Goal: Transaction & Acquisition: Subscribe to service/newsletter

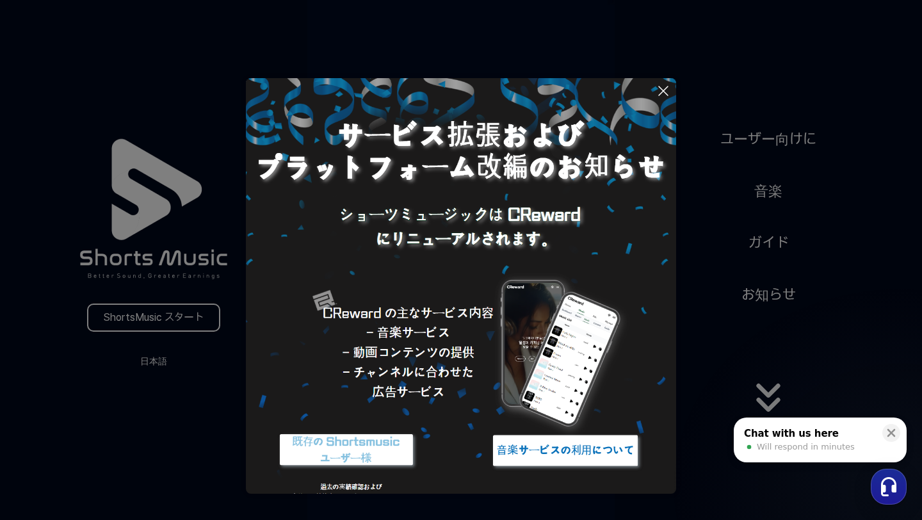
scroll to position [14, 0]
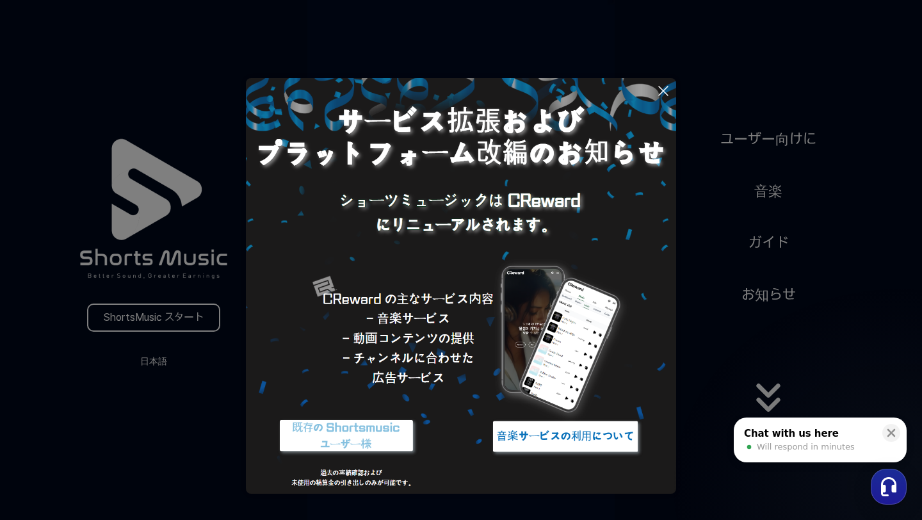
click at [379, 362] on img at bounding box center [461, 279] width 430 height 430
click at [214, 316] on button at bounding box center [461, 260] width 922 height 520
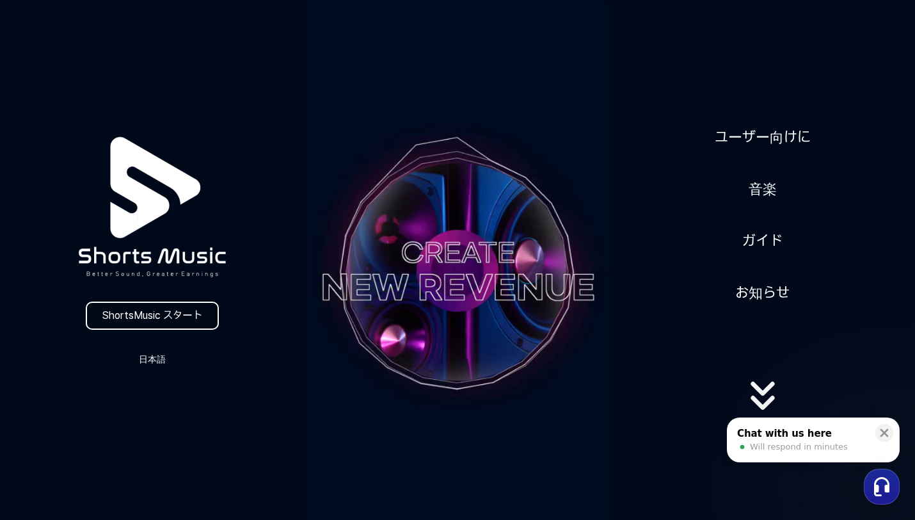
click at [173, 317] on link "ShortsMusic スタート" at bounding box center [152, 315] width 133 height 28
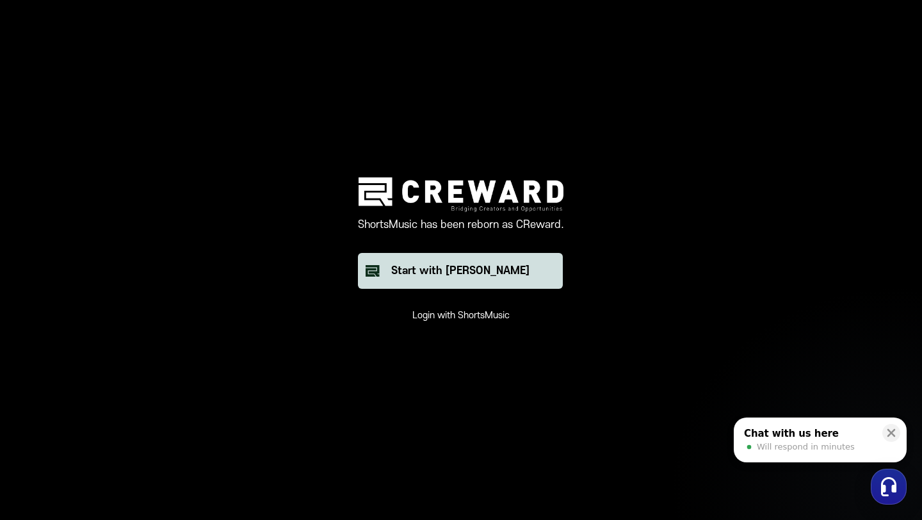
click at [406, 260] on button "Start with [PERSON_NAME]" at bounding box center [460, 271] width 205 height 36
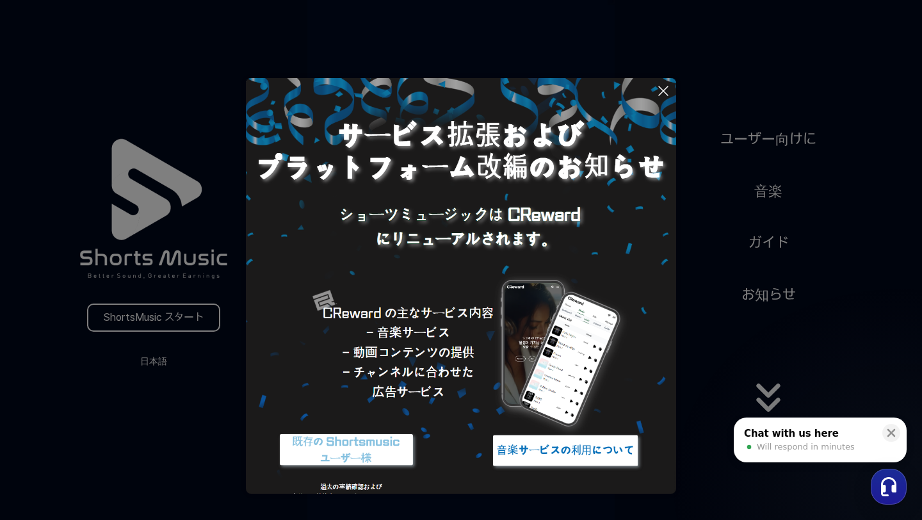
scroll to position [14, 0]
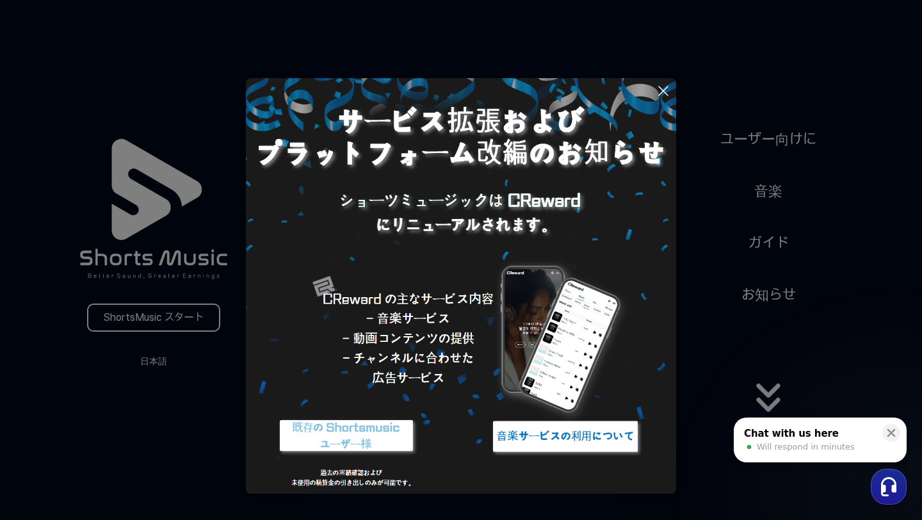
click at [544, 448] on img at bounding box center [565, 436] width 160 height 48
click at [124, 320] on button at bounding box center [461, 260] width 922 height 520
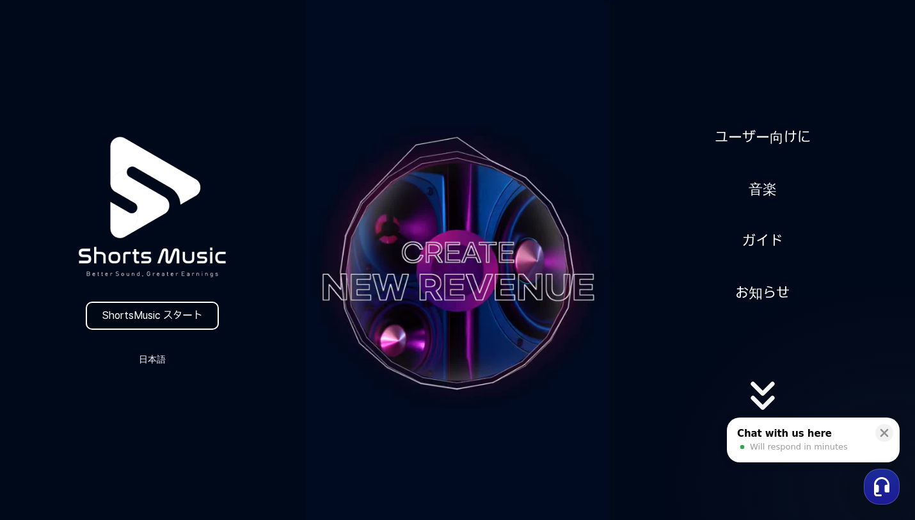
click at [147, 321] on link "ShortsMusic スタート" at bounding box center [152, 315] width 133 height 28
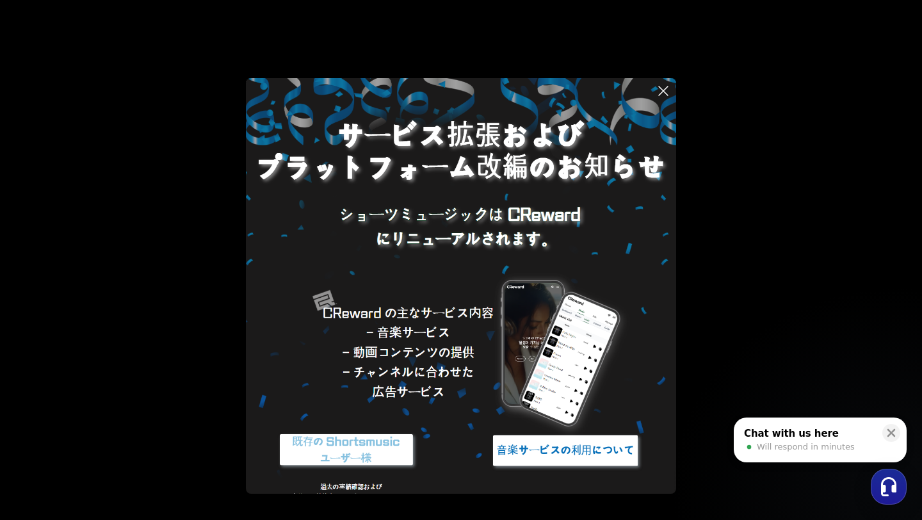
scroll to position [14, 0]
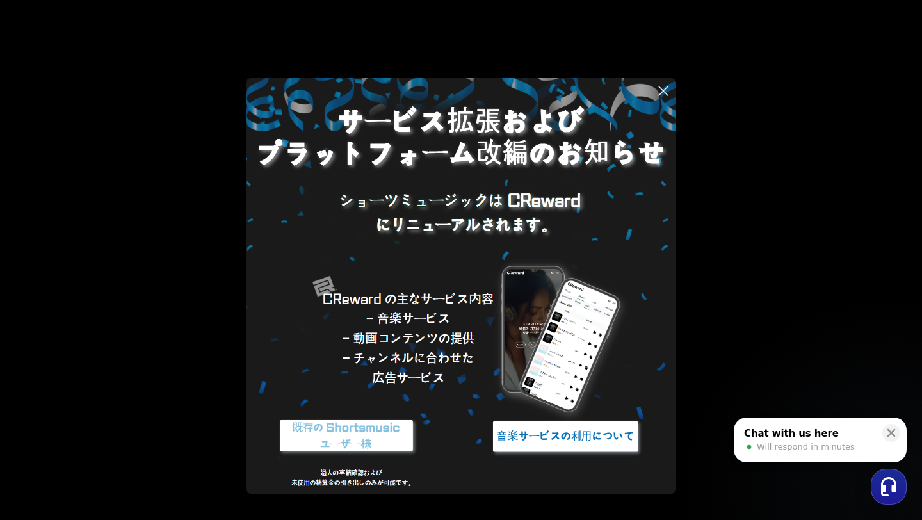
click at [663, 93] on icon at bounding box center [662, 90] width 15 height 15
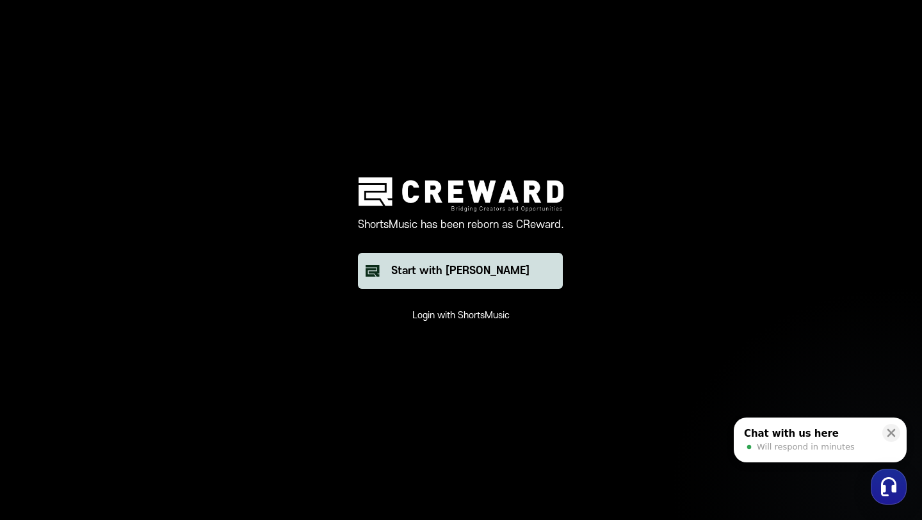
click at [461, 274] on div "Start with [PERSON_NAME]" at bounding box center [460, 270] width 138 height 15
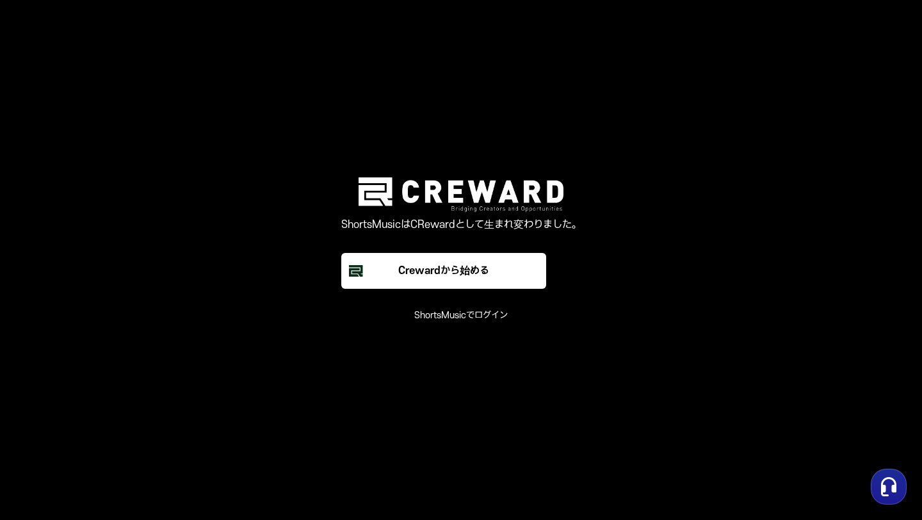
click at [466, 314] on font "ShortsMusicでログイン" at bounding box center [460, 315] width 93 height 11
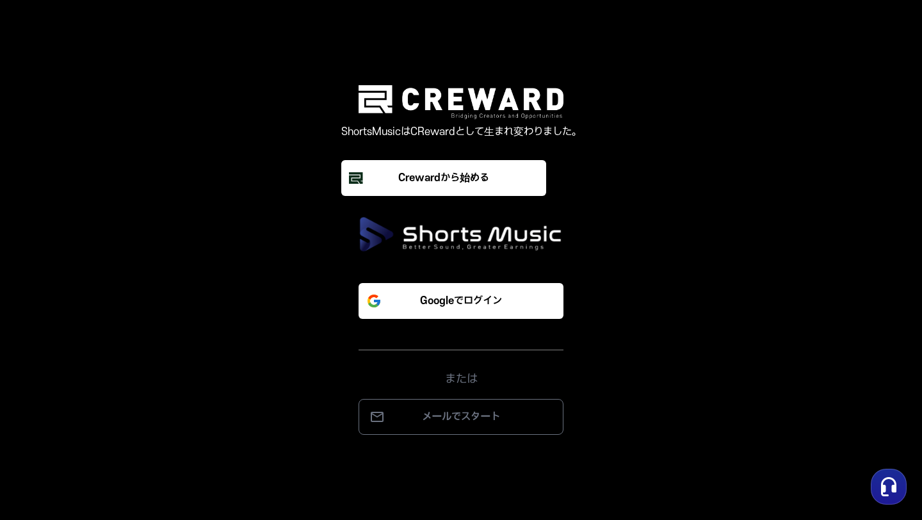
click at [625, 380] on div "Googleでログイン または メールでスタート" at bounding box center [461, 348] width 384 height 172
click at [557, 131] on font "ShortsMusicはCRewardとして生まれ変わりました。" at bounding box center [461, 132] width 240 height 12
